Goal: Task Accomplishment & Management: Complete application form

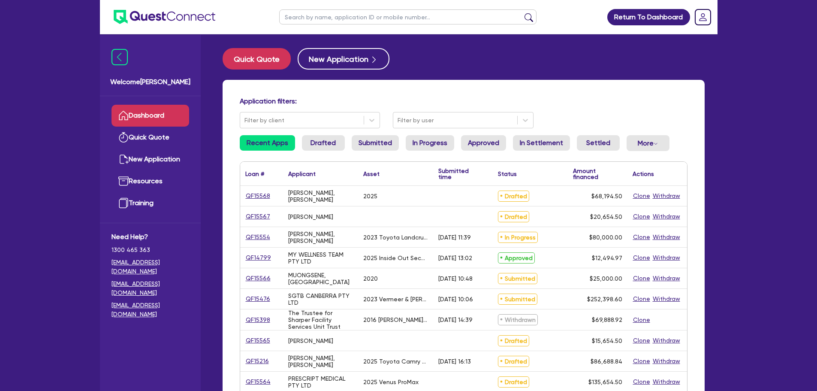
click at [345, 20] on input "text" at bounding box center [407, 16] width 257 height 15
paste input "QF15544"
type input "QF15544"
click at [522, 13] on button "submit" at bounding box center [529, 19] width 14 height 12
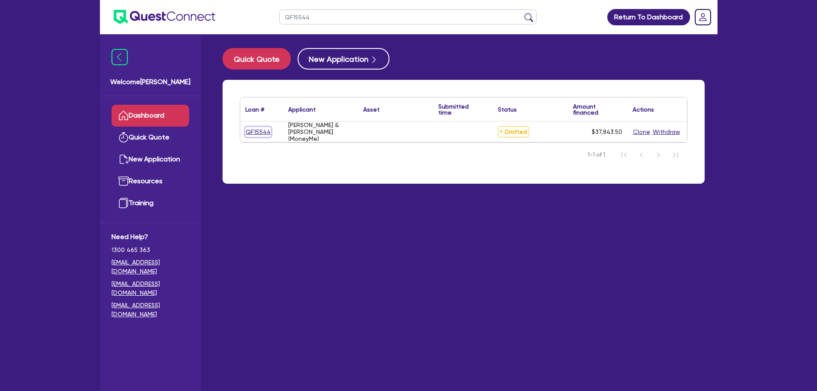
click at [256, 134] on link "QF15544" at bounding box center [258, 132] width 26 height 10
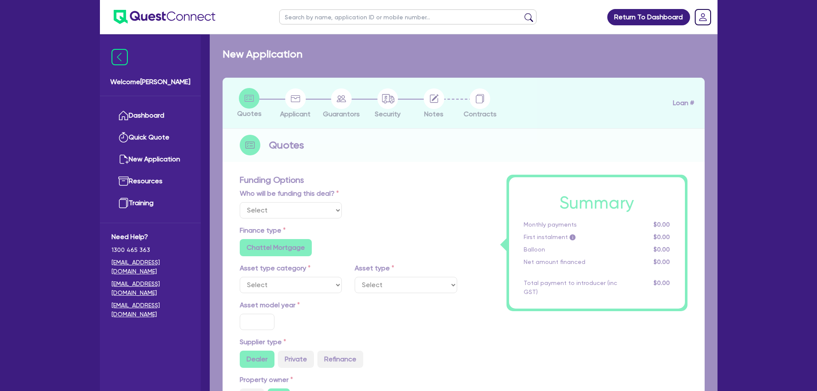
select select "Other"
radio input "false"
type input "35,000"
type input "17.95"
type input "1,990"
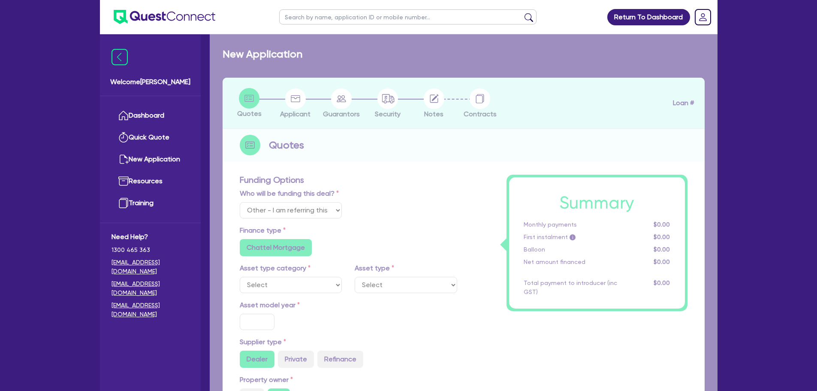
radio input "true"
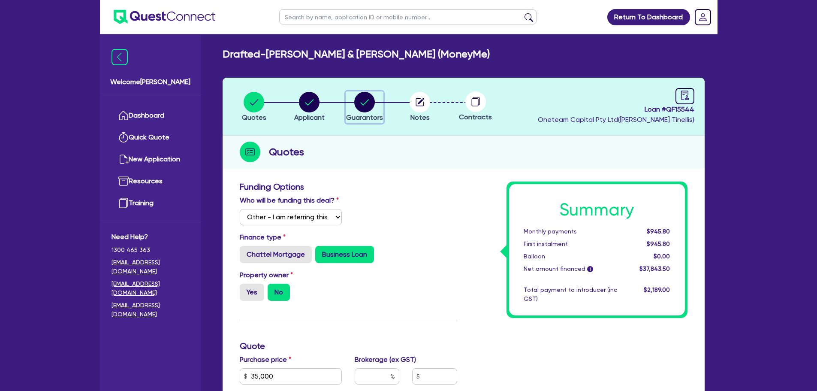
click at [379, 107] on div "button" at bounding box center [364, 102] width 37 height 21
select select "MRS"
select select "[GEOGRAPHIC_DATA]"
select select "MARRIED"
select select "PROPERTY"
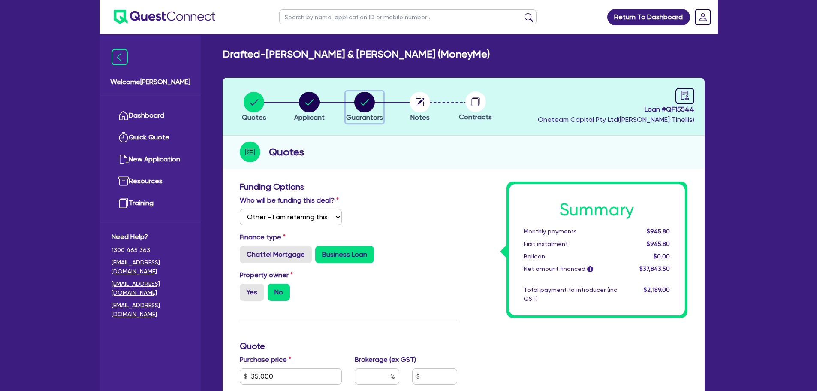
select select "HOUSEHOLD_PERSONAL"
select select "VEHICLE"
select select "CASH"
select select "MORTGAGE"
select select "VEHICLE_LOAN"
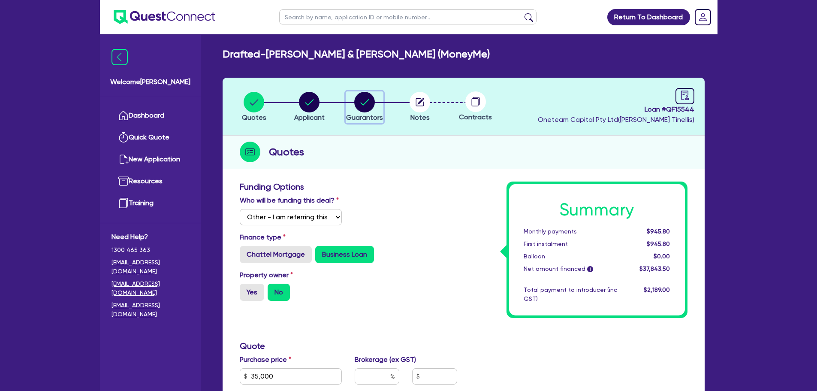
select select "OTHER"
select select "MR"
select select "[GEOGRAPHIC_DATA]"
select select "MARRIED"
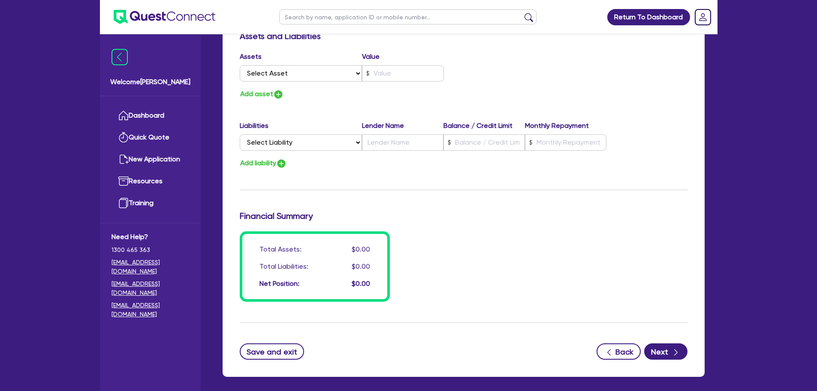
scroll to position [1328, 0]
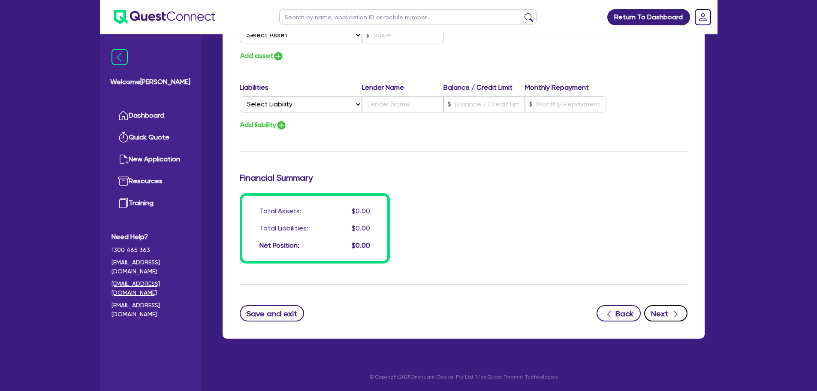
click at [670, 314] on button "Next" at bounding box center [665, 313] width 43 height 16
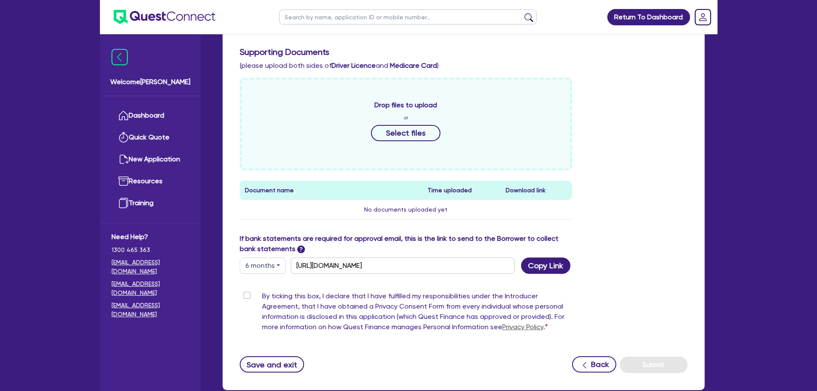
scroll to position [318, 0]
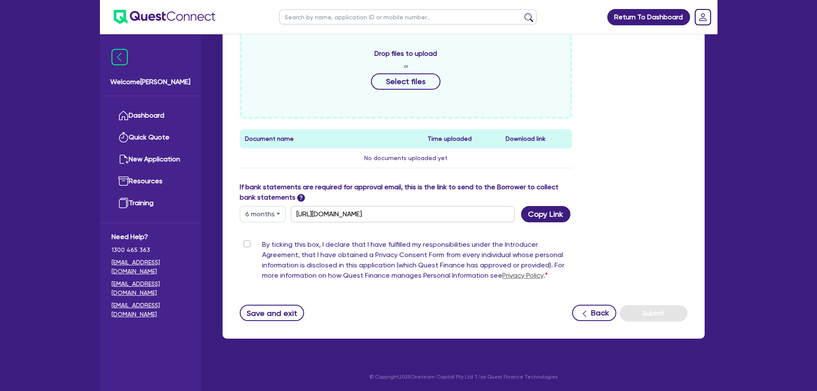
click at [262, 245] on label "By ticking this box, I declare that I have fulfilled my responsibilities under …" at bounding box center [417, 261] width 311 height 45
click at [247, 245] on input "By ticking this box, I declare that I have fulfilled my responsibilities under …" at bounding box center [243, 243] width 7 height 8
checkbox input "true"
click at [658, 318] on button "Submit" at bounding box center [654, 313] width 68 height 16
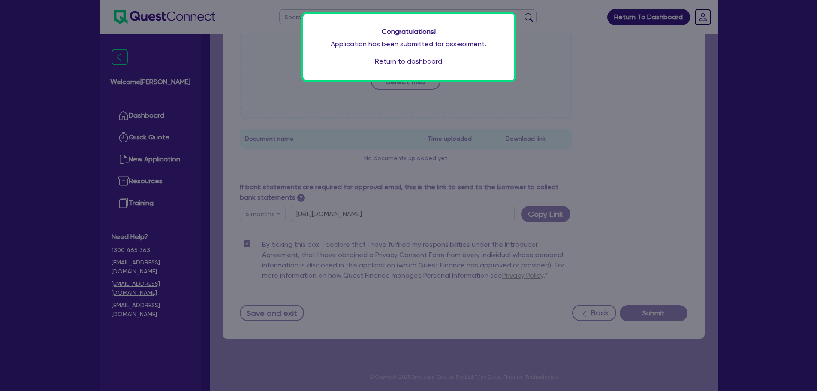
click at [439, 71] on div "Congratulations! Application has been submitted for assessment. Return to dashb…" at bounding box center [408, 47] width 211 height 67
click at [434, 65] on link "Return to dashboard" at bounding box center [408, 61] width 67 height 10
